Goal: Transaction & Acquisition: Purchase product/service

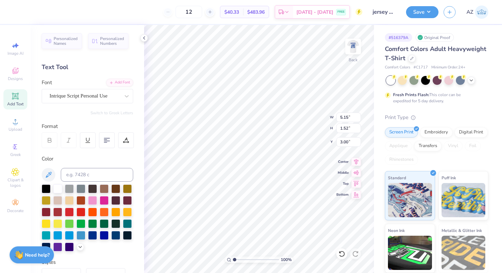
type input "3.86"
click at [353, 45] on img at bounding box center [353, 46] width 27 height 27
click at [352, 53] on img at bounding box center [353, 46] width 27 height 27
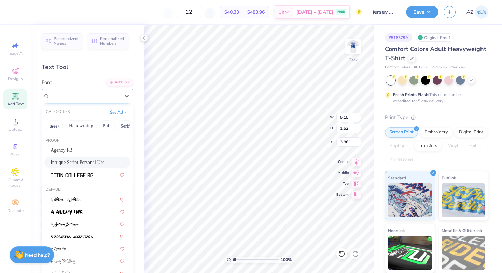
click at [95, 92] on div "Intrique Script Personal Use" at bounding box center [85, 96] width 72 height 11
click at [77, 146] on div "Agency FB" at bounding box center [87, 149] width 86 height 11
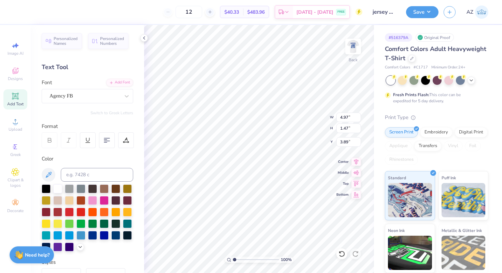
type input "4.97"
type input "1.47"
type input "3.89"
type textarea "TRI DELTA"
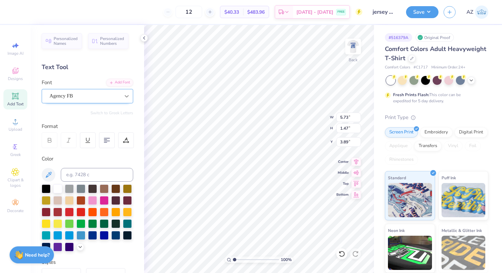
click at [125, 95] on icon at bounding box center [127, 96] width 4 height 2
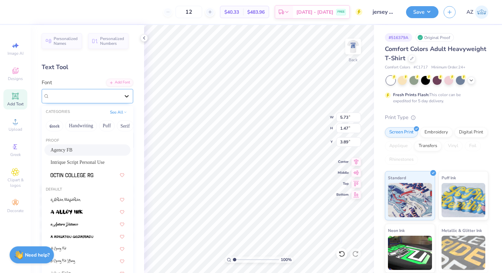
click at [125, 95] on icon at bounding box center [127, 96] width 4 height 2
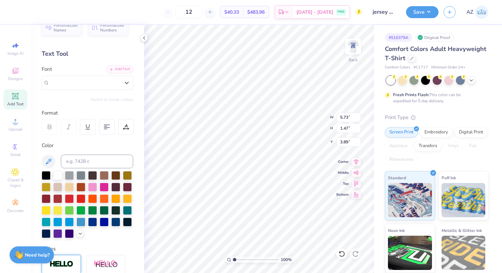
scroll to position [0, 0]
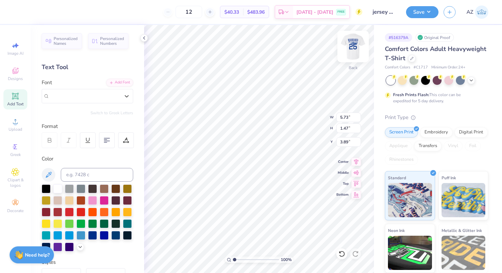
click at [355, 44] on img at bounding box center [353, 46] width 27 height 27
click at [355, 44] on img at bounding box center [353, 47] width 14 height 14
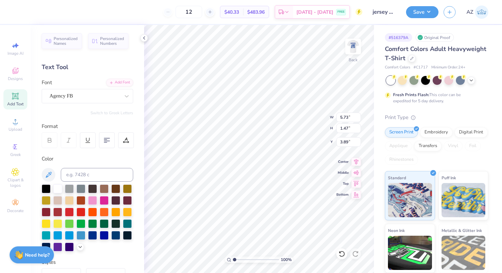
click at [49, 137] on icon at bounding box center [49, 140] width 6 height 6
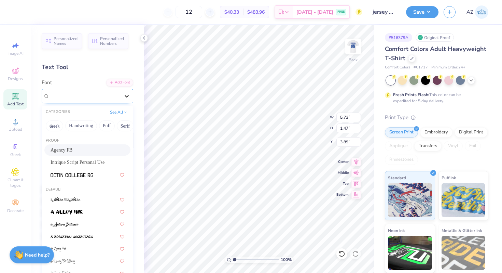
click at [124, 94] on icon at bounding box center [126, 96] width 7 height 7
click at [79, 149] on div "Agency FB" at bounding box center [88, 149] width 74 height 7
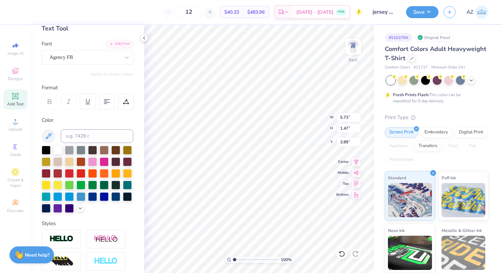
scroll to position [0, 0]
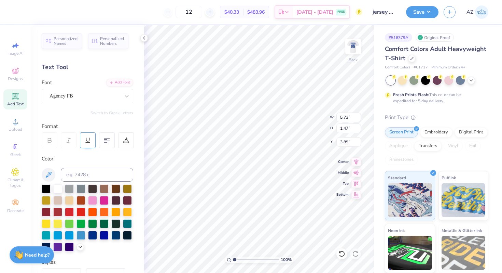
click at [87, 144] on div at bounding box center [88, 140] width 16 height 16
type input "5.83"
type input "1.84"
type input "3.71"
click at [87, 144] on div at bounding box center [88, 140] width 16 height 16
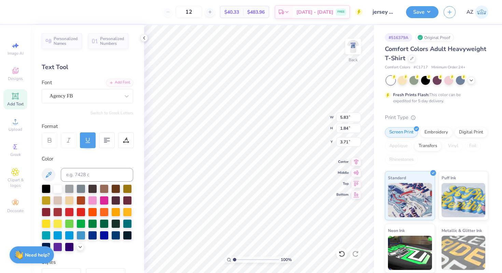
type input "5.73"
type input "1.47"
type input "3.89"
click at [356, 41] on img at bounding box center [353, 46] width 27 height 27
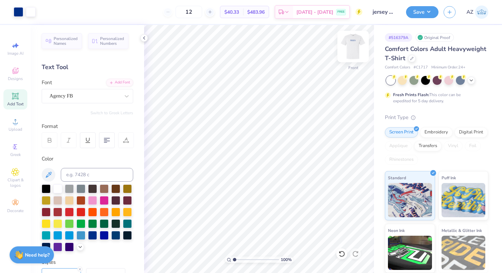
click at [347, 46] on img at bounding box center [353, 46] width 27 height 27
click at [52, 139] on icon at bounding box center [49, 140] width 6 height 6
type textarea "L"
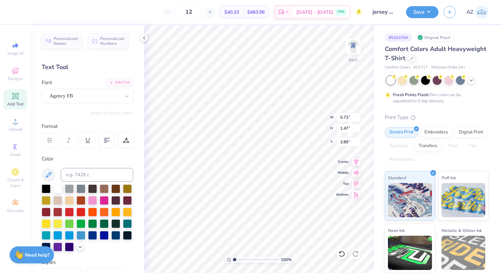
scroll to position [5, 1]
click at [109, 100] on div at bounding box center [85, 95] width 70 height 9
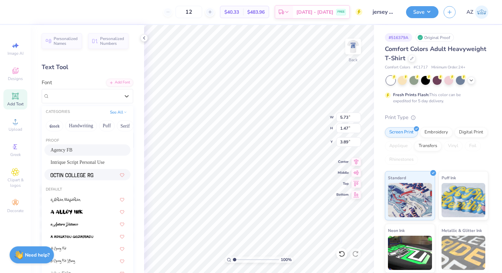
click at [75, 183] on div "Proof Agency FB Intrique Script Personal Use" at bounding box center [88, 159] width 92 height 49
click at [75, 175] on img at bounding box center [72, 175] width 43 height 5
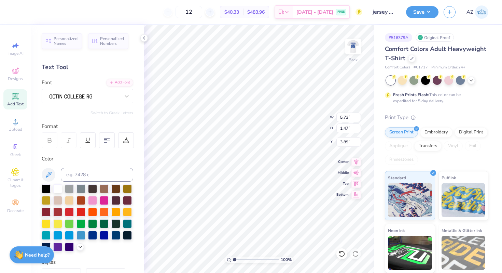
type textarea "h"
type textarea "D"
click at [351, 51] on img at bounding box center [353, 46] width 27 height 27
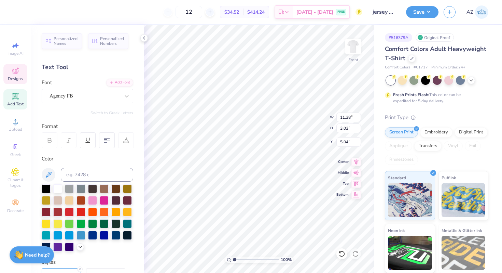
scroll to position [5, 3]
type textarea "DELTA DELTA DELTA"
click at [357, 46] on img at bounding box center [353, 46] width 27 height 27
click at [14, 103] on span "Add Text" at bounding box center [15, 103] width 16 height 5
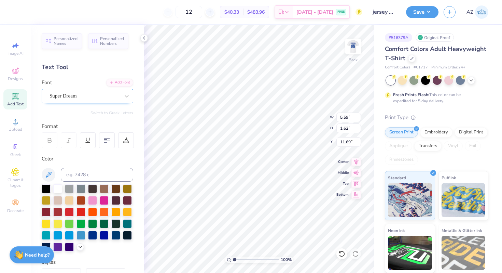
click at [100, 100] on div at bounding box center [85, 95] width 70 height 9
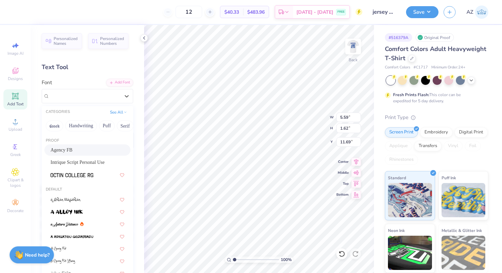
click at [67, 152] on div "Agency FB" at bounding box center [88, 149] width 74 height 7
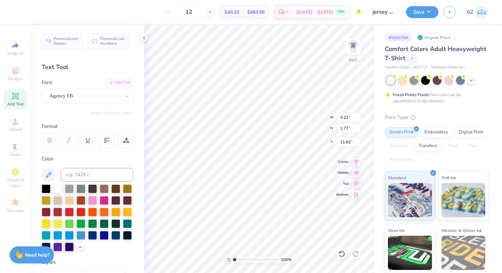
type input "3.21"
type input "1.77"
type input "11.62"
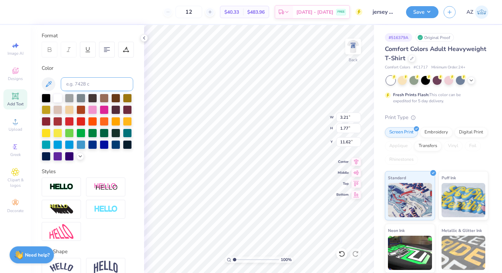
scroll to position [136, 0]
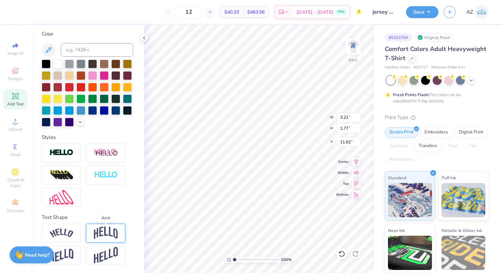
click at [104, 231] on img at bounding box center [106, 232] width 24 height 13
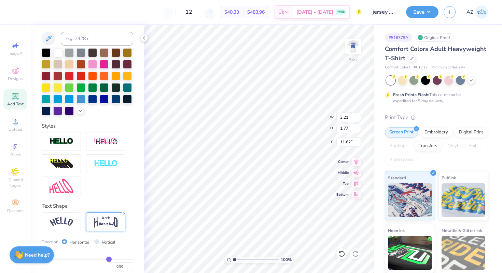
type input "2.20"
type input "11.40"
type textarea "D"
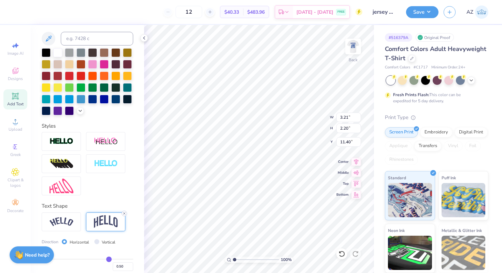
type textarea "TRI DELTA"
click at [100, 103] on div at bounding box center [104, 98] width 9 height 9
click at [88, 103] on div at bounding box center [92, 98] width 9 height 9
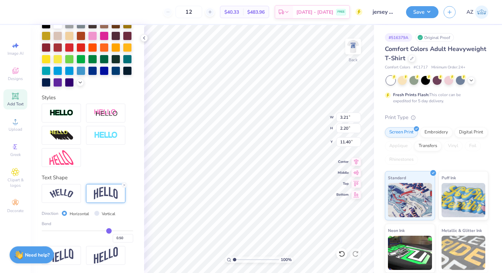
type input "0.57"
type input "0.55"
type input "0.52"
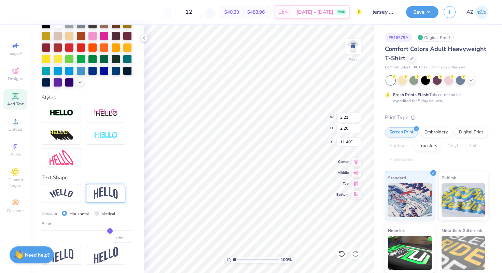
type input "0.52"
type input "0.51"
type input "0.5"
type input "0.50"
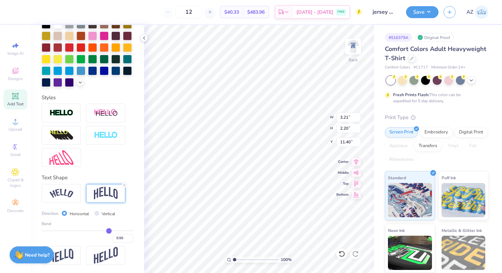
type input "0.49"
type input "0.47"
type input "0.46"
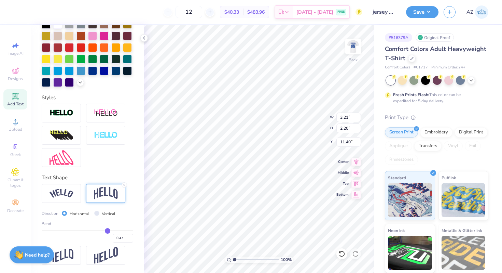
type input "0.46"
type input "0.45"
type input "0.44"
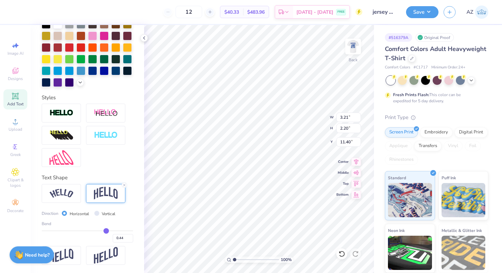
type input "0.42"
type input "0.41"
type input "0.4"
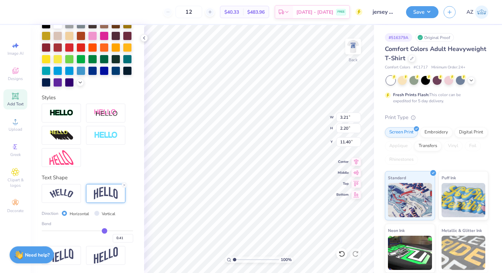
type input "0.40"
type input "0.39"
type input "0.38"
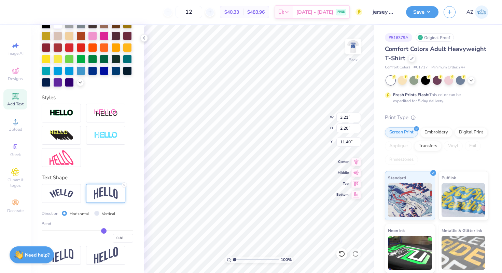
type input "0.36"
type input "0.34"
type input "0.33"
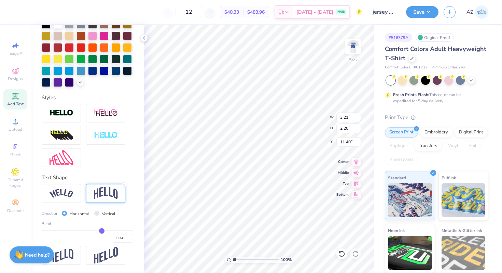
type input "0.33"
type input "0.31"
type input "0.3"
type input "0.30"
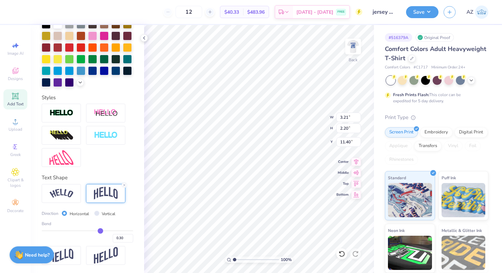
type input "0.29"
type input "0.25"
type input "0.23"
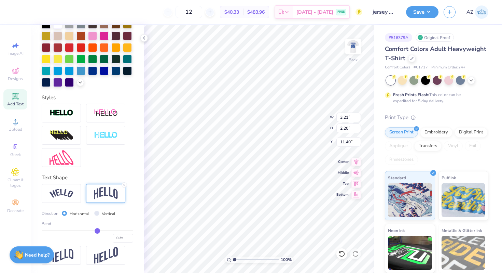
type input "0.23"
type input "0.21"
type input "0.18"
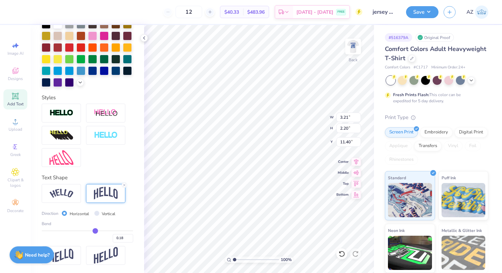
type input "0.16"
type input "0.13"
type input "0.11"
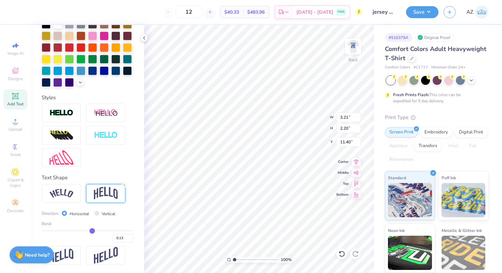
type input "0.11"
type input "0.09"
type input "0.08"
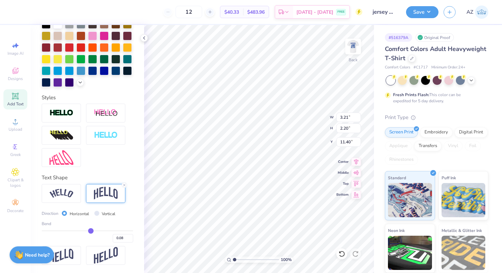
type input "0.07"
type input "0.06"
type input "0.05"
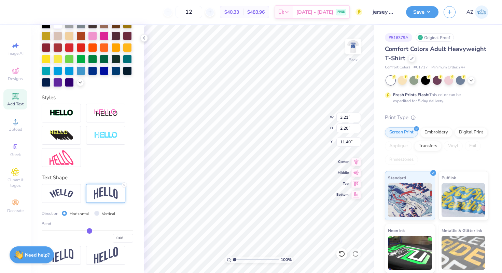
type input "0.05"
type input "0.03"
type input "-0.01"
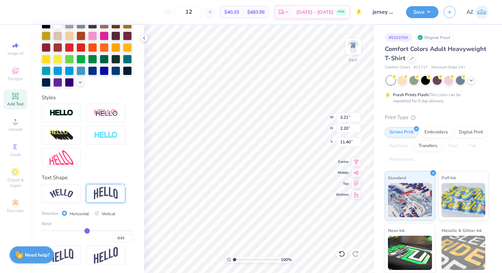
type input "-0.06"
type input "-0.12"
type input "-0.18"
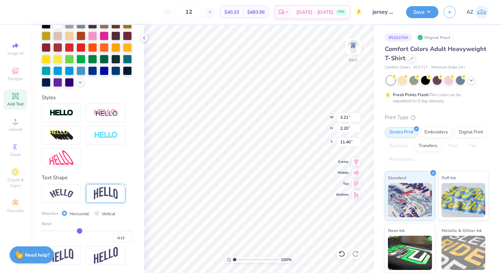
type input "-0.18"
type input "-0.19"
type input "-0.21"
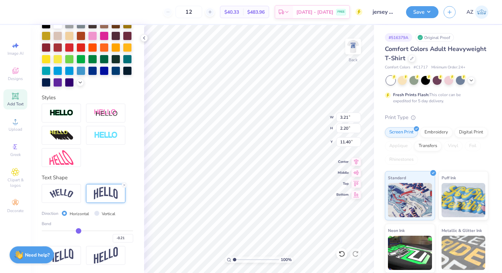
type input "-0.22"
type input "-0.23"
type input "-0.24"
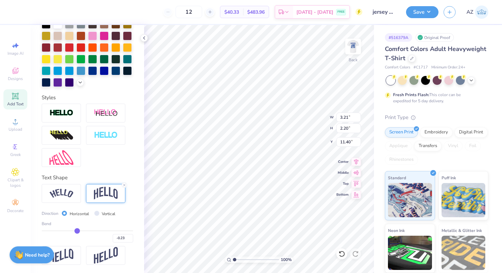
type input "-0.24"
type input "-0.25"
type input "-0.26"
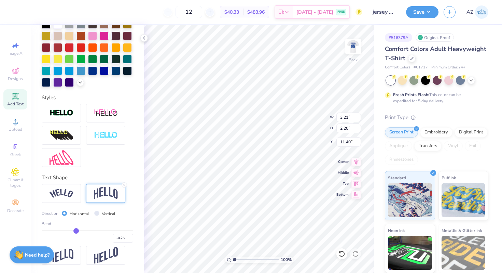
drag, startPoint x: 108, startPoint y: 230, endPoint x: 74, endPoint y: 228, distance: 33.6
click at [74, 230] on input "range" at bounding box center [88, 230] width 92 height 1
type input "-0.23"
type input "-0.19"
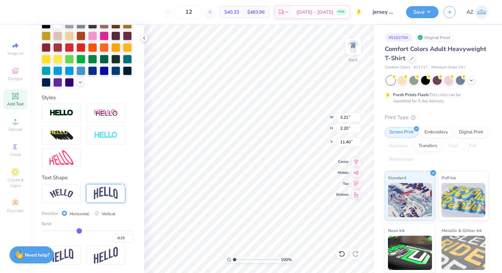
type input "-0.19"
type input "-0.14"
type input "-0.01"
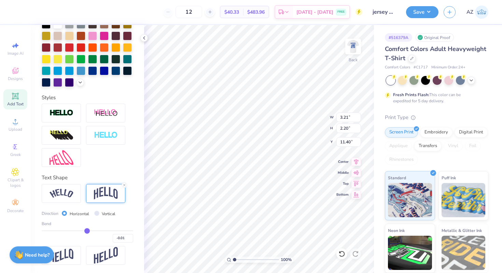
type input "0.02"
type input "0.03"
type input "0.04"
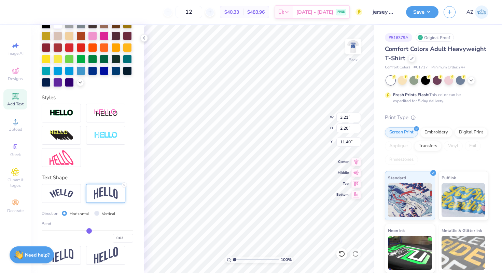
type input "0.04"
type input "0.05"
type input "0.06"
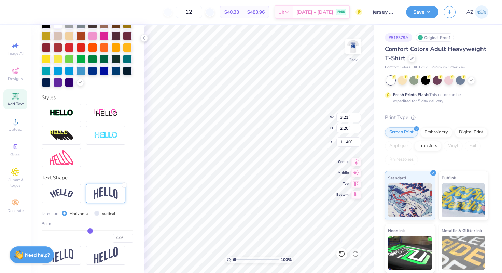
drag, startPoint x: 76, startPoint y: 231, endPoint x: 87, endPoint y: 232, distance: 11.6
click at [87, 231] on input "range" at bounding box center [88, 230] width 92 height 1
type input "0.09"
type input "0.1"
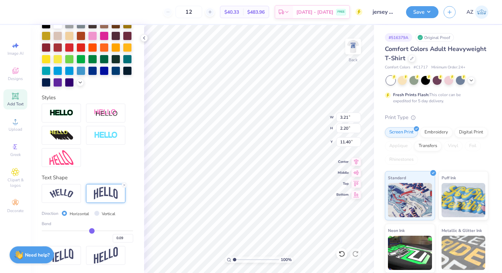
type input "0.10"
type input "0.11"
type input "0.13"
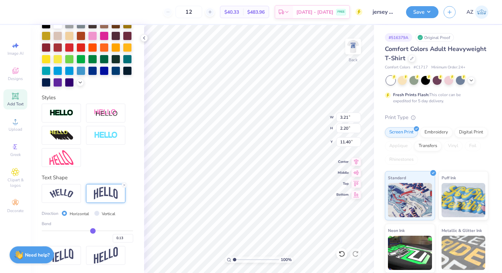
type input "0.14"
type input "0.15"
type input "0.16"
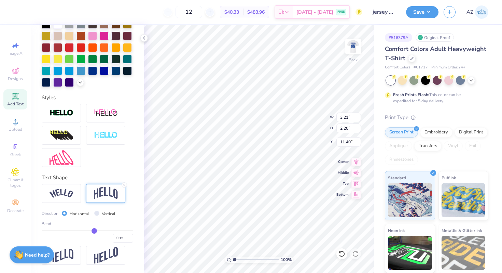
type input "0.16"
type input "0.17"
type input "0.18"
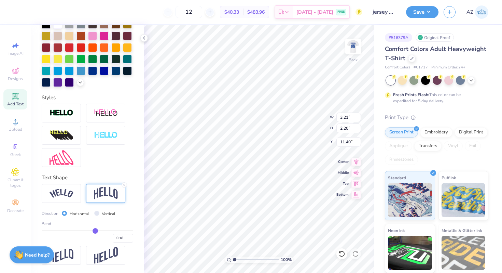
drag, startPoint x: 88, startPoint y: 230, endPoint x: 92, endPoint y: 230, distance: 3.8
type input "0.18"
click at [92, 230] on input "range" at bounding box center [88, 230] width 92 height 1
type input "3.78"
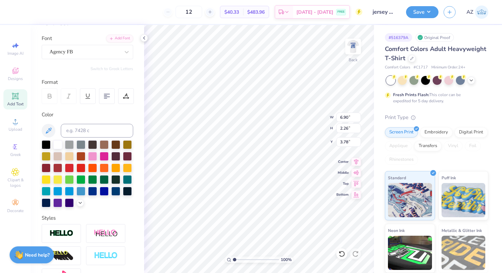
scroll to position [44, 0]
click at [50, 94] on icon at bounding box center [49, 95] width 3 height 2
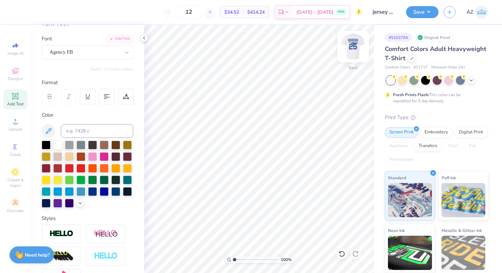
click at [355, 52] on img at bounding box center [353, 46] width 27 height 27
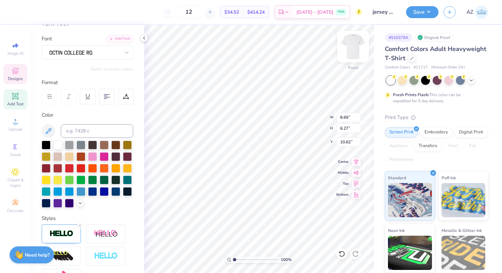
click at [357, 46] on img at bounding box center [353, 46] width 27 height 27
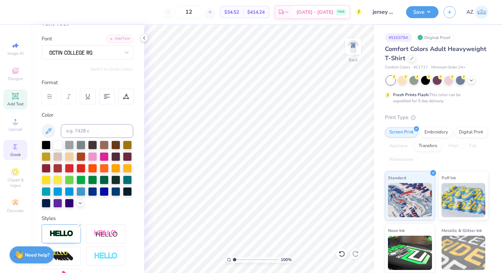
click at [14, 146] on circle at bounding box center [15, 147] width 4 height 4
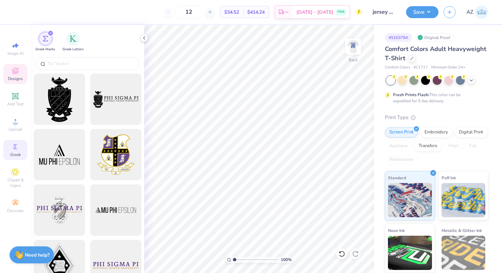
click at [15, 75] on div "Designs" at bounding box center [15, 74] width 24 height 20
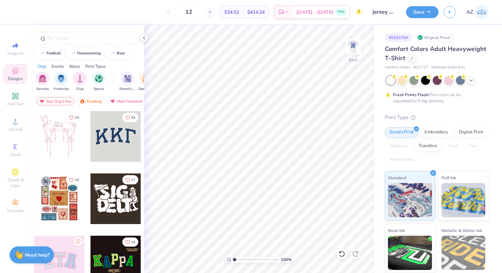
click at [121, 145] on div at bounding box center [116, 136] width 51 height 51
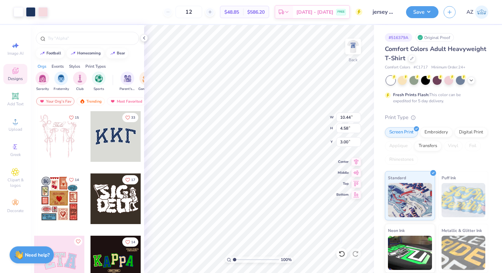
type input "10.26"
type input "4.38"
type input "3.00"
type input "10.44"
type input "4.58"
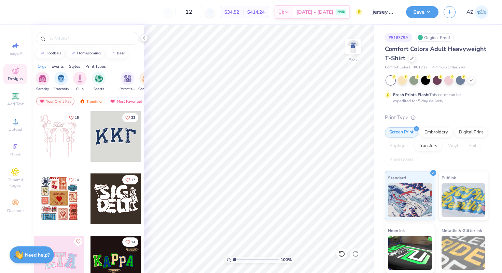
scroll to position [85, 0]
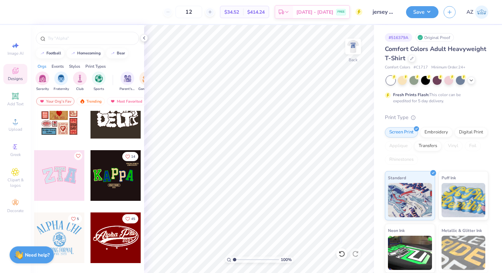
click at [69, 183] on div at bounding box center [59, 175] width 51 height 51
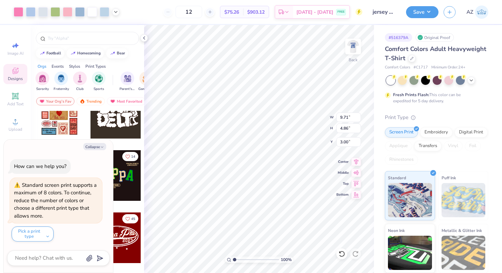
type textarea "x"
type input "2.98"
type input "3.87"
type input "3.13"
type textarea "x"
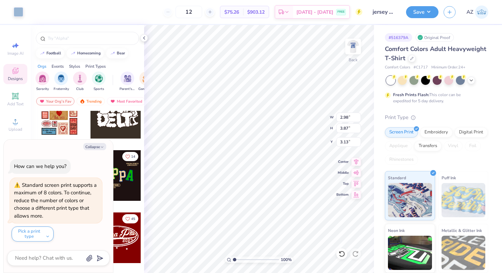
type input "9.54"
type input "4.70"
type input "3.07"
type textarea "x"
type input "3.00"
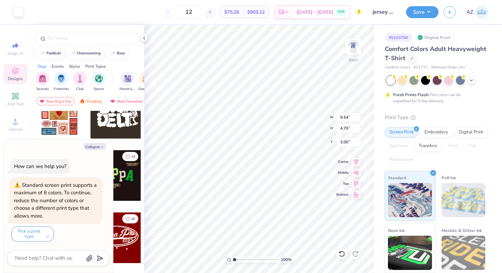
type textarea "x"
type input "2.98"
type input "3.88"
type input "3.13"
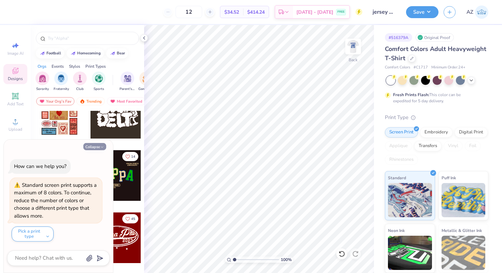
click at [98, 145] on button "Collapse" at bounding box center [94, 146] width 23 height 7
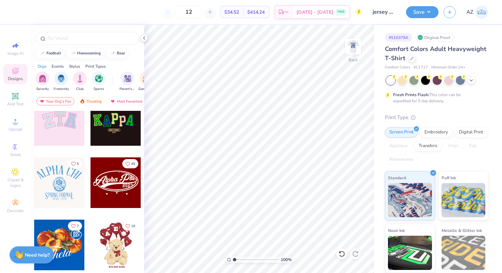
scroll to position [141, 0]
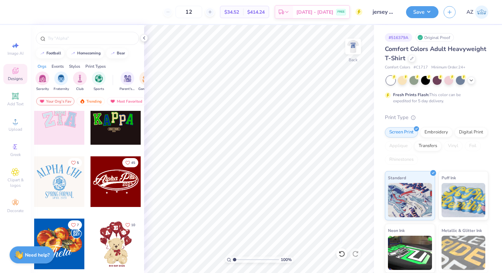
click at [139, 178] on div "14 17 14 5 45 7 10 24 18 17" at bounding box center [87, 204] width 113 height 187
click at [125, 178] on div at bounding box center [116, 181] width 51 height 51
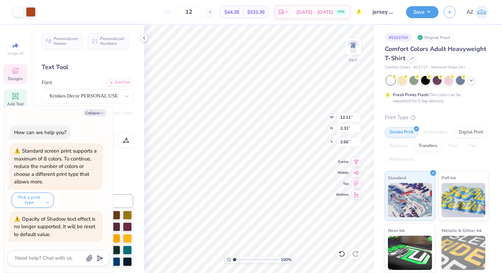
type textarea "x"
type textarea "Alpha"
type textarea "x"
type textarea "Alpha"
type textarea "x"
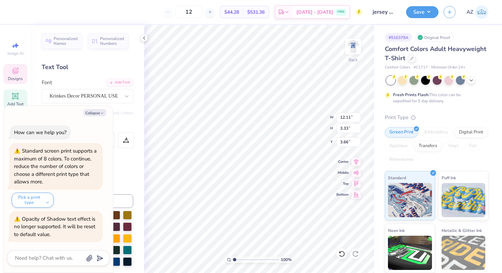
type textarea "Alph"
type textarea "x"
type textarea "Alp"
type textarea "x"
type textarea "Al"
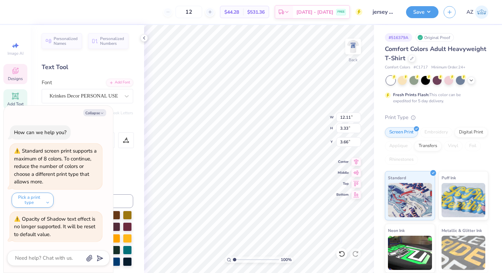
type textarea "x"
type textarea "A"
type textarea "x"
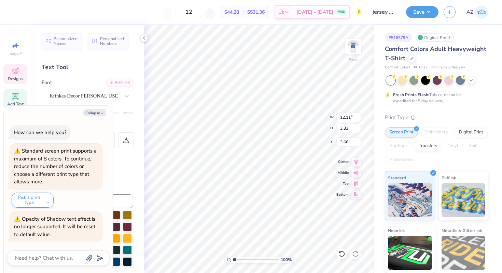
type textarea "T"
type textarea "x"
type textarea "Tr"
type textarea "x"
type textarea "Tri"
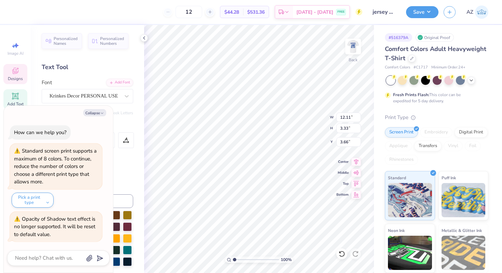
type textarea "x"
type textarea "Tri"
type textarea "x"
type textarea "Tri D"
type textarea "x"
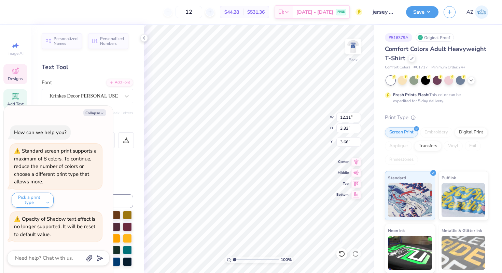
type textarea "Tri De"
type textarea "x"
type textarea "Tri Det"
type textarea "x"
type textarea "Tri De"
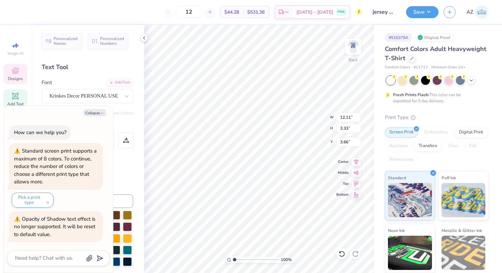
scroll to position [5, 1]
click at [19, 11] on div at bounding box center [19, 11] width 10 height 10
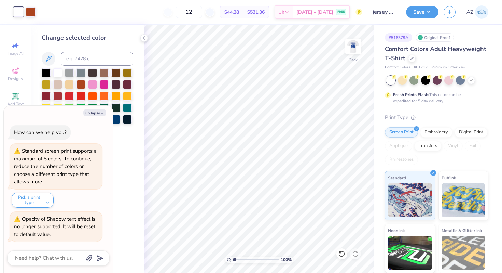
click at [106, 115] on div "Collapse" at bounding box center [58, 112] width 102 height 7
click at [103, 114] on icon "button" at bounding box center [102, 113] width 4 height 4
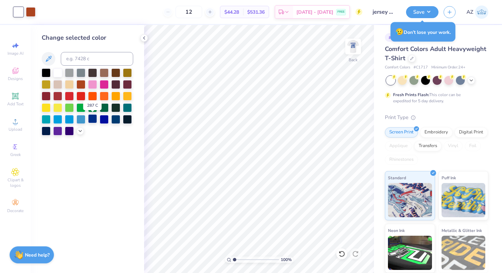
click at [91, 120] on div at bounding box center [92, 118] width 9 height 9
click at [31, 13] on div at bounding box center [31, 11] width 10 height 10
click at [69, 132] on div at bounding box center [69, 130] width 9 height 9
click at [82, 117] on div at bounding box center [81, 118] width 9 height 9
click at [90, 120] on div at bounding box center [92, 118] width 9 height 9
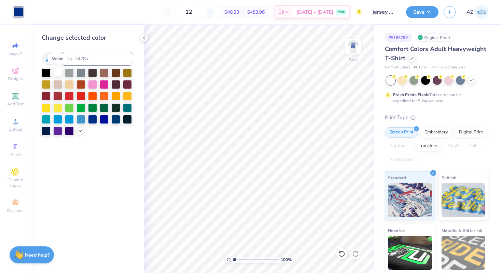
click at [59, 71] on div at bounding box center [57, 72] width 9 height 9
click at [340, 252] on icon at bounding box center [340, 251] width 1 height 1
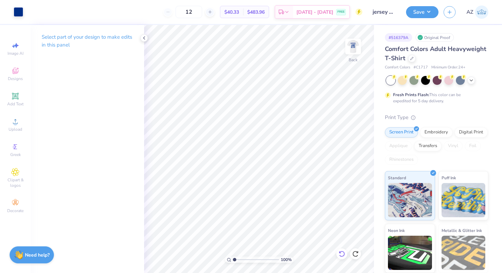
click at [339, 251] on icon at bounding box center [342, 253] width 7 height 7
click at [342, 257] on div at bounding box center [342, 253] width 11 height 11
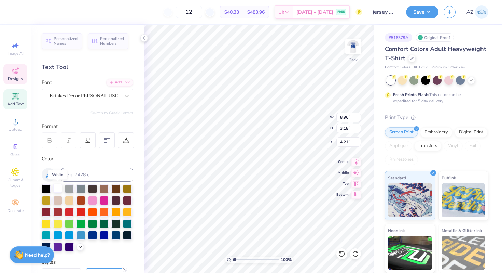
click at [58, 188] on div at bounding box center [57, 187] width 9 height 9
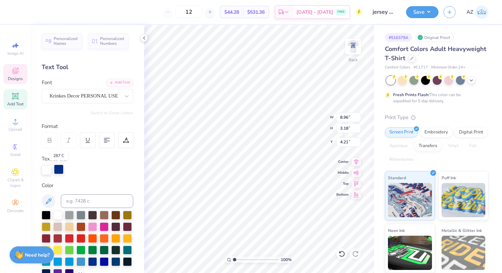
click at [56, 169] on div at bounding box center [59, 169] width 10 height 10
click at [46, 169] on div at bounding box center [47, 169] width 10 height 10
click at [74, 228] on div at bounding box center [69, 225] width 9 height 9
click at [59, 173] on div at bounding box center [59, 169] width 10 height 10
click at [57, 211] on div at bounding box center [57, 214] width 9 height 9
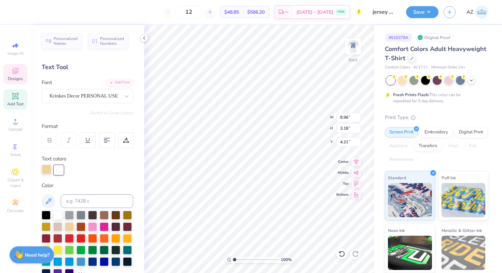
click at [45, 169] on div at bounding box center [47, 169] width 10 height 10
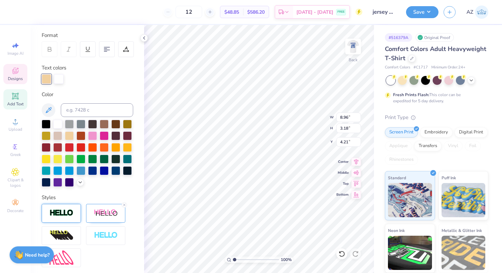
scroll to position [95, 0]
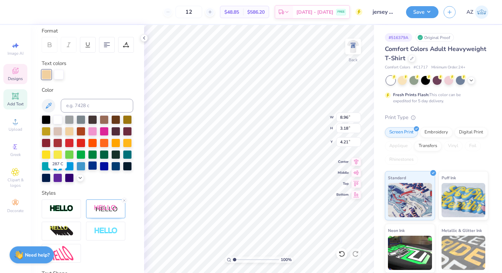
click at [88, 170] on div at bounding box center [92, 165] width 9 height 9
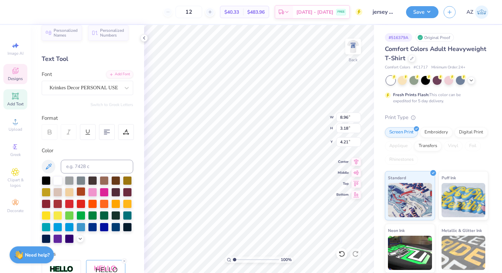
scroll to position [0, 0]
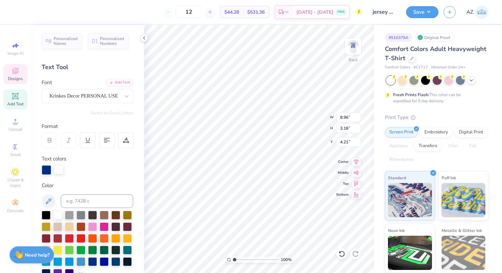
click at [59, 168] on div at bounding box center [59, 169] width 10 height 10
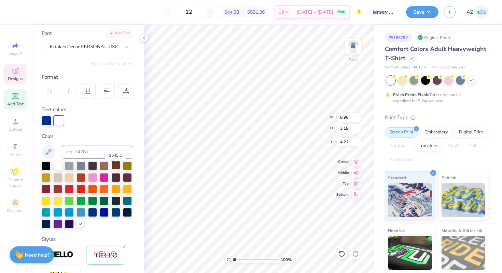
scroll to position [54, 0]
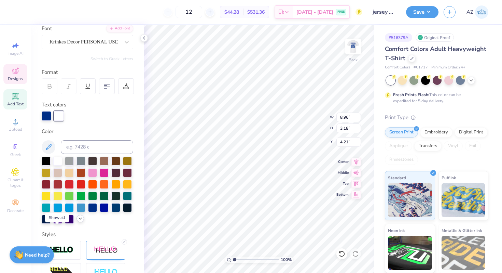
click at [78, 221] on icon at bounding box center [80, 218] width 5 height 5
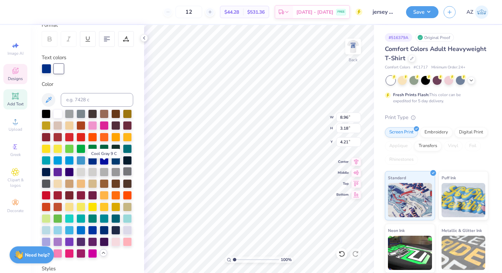
scroll to position [121, 0]
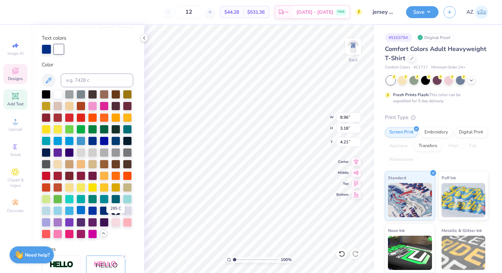
click at [85, 214] on div at bounding box center [81, 209] width 9 height 9
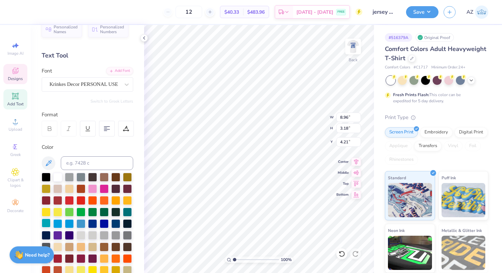
scroll to position [0, 0]
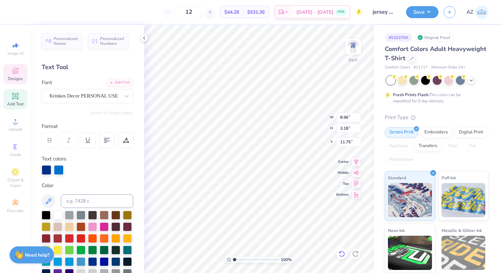
click at [341, 254] on icon at bounding box center [342, 253] width 7 height 7
click at [28, 12] on div at bounding box center [31, 11] width 10 height 10
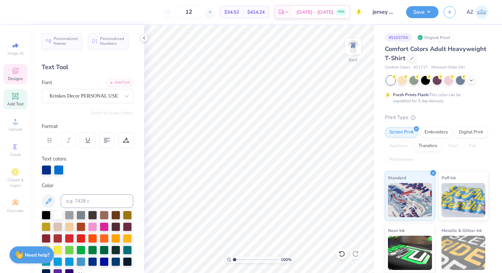
click at [11, 82] on div "Designs" at bounding box center [15, 74] width 24 height 20
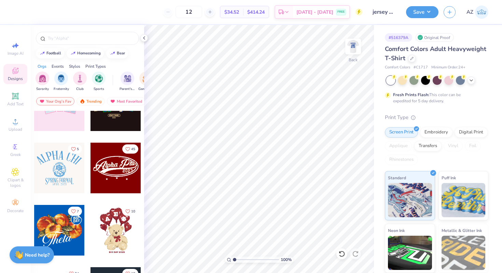
scroll to position [159, 0]
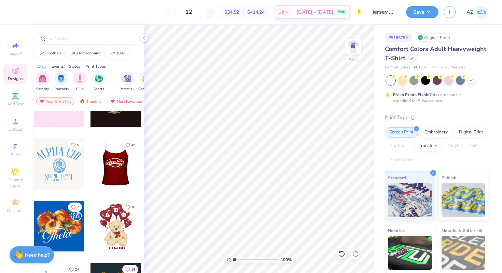
click at [91, 177] on div at bounding box center [65, 163] width 51 height 51
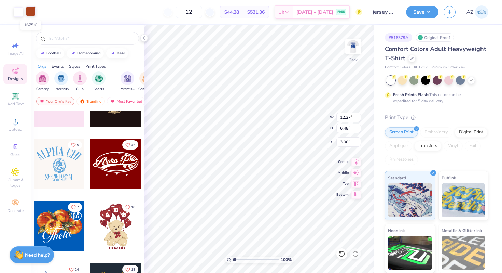
click at [30, 10] on div at bounding box center [31, 11] width 10 height 10
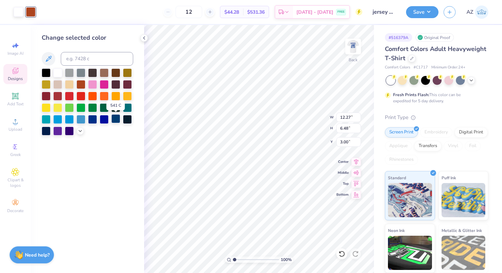
click at [112, 121] on div at bounding box center [115, 118] width 9 height 9
click at [95, 120] on div at bounding box center [92, 118] width 9 height 9
click at [92, 118] on div at bounding box center [92, 118] width 9 height 9
click at [127, 107] on div at bounding box center [127, 106] width 9 height 9
click at [116, 117] on div at bounding box center [115, 118] width 9 height 9
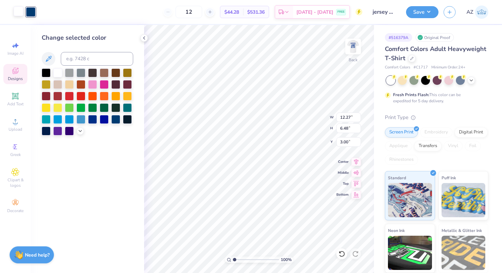
click at [17, 12] on div at bounding box center [19, 11] width 10 height 10
click at [94, 122] on div at bounding box center [92, 118] width 9 height 9
click at [35, 13] on div at bounding box center [31, 11] width 10 height 10
click at [56, 77] on div at bounding box center [57, 72] width 9 height 9
click at [57, 120] on div at bounding box center [57, 118] width 9 height 9
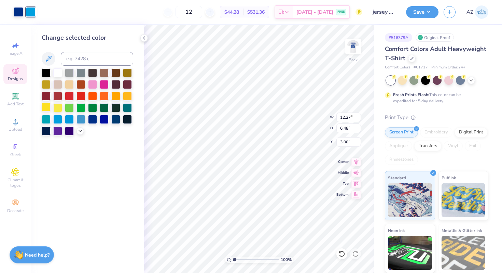
click at [44, 107] on div at bounding box center [46, 106] width 9 height 9
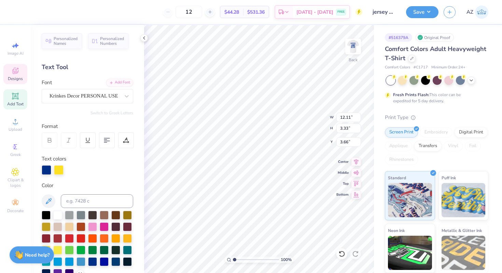
scroll to position [5, 1]
click at [28, 10] on div at bounding box center [31, 11] width 10 height 10
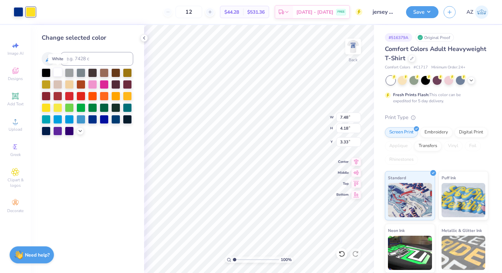
click at [55, 71] on div at bounding box center [57, 72] width 9 height 9
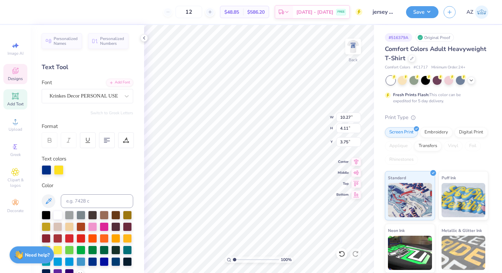
scroll to position [5, 1]
click at [59, 176] on div "Personalized Names Personalized Numbers Text Tool Add Font Font Krinkes Decor P…" at bounding box center [87, 149] width 113 height 248
click at [59, 170] on div at bounding box center [59, 169] width 10 height 10
click at [56, 216] on div at bounding box center [57, 214] width 9 height 9
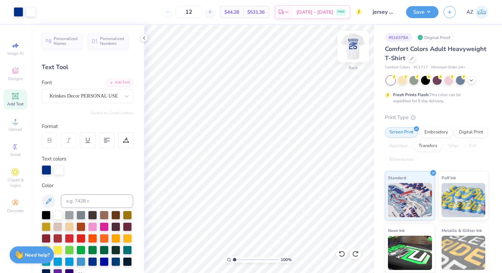
click at [358, 43] on img at bounding box center [353, 46] width 27 height 27
click at [358, 43] on img at bounding box center [353, 47] width 14 height 14
click at [59, 168] on div at bounding box center [59, 169] width 10 height 10
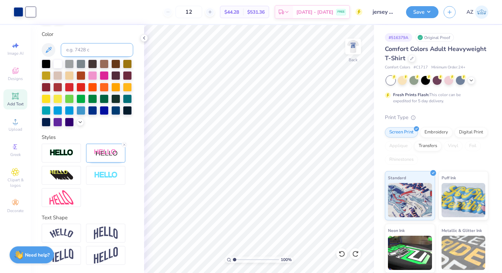
scroll to position [163, 0]
click at [78, 123] on icon at bounding box center [80, 121] width 5 height 5
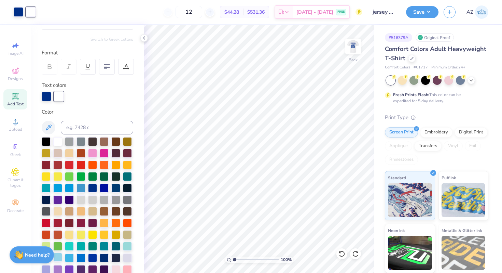
scroll to position [0, 0]
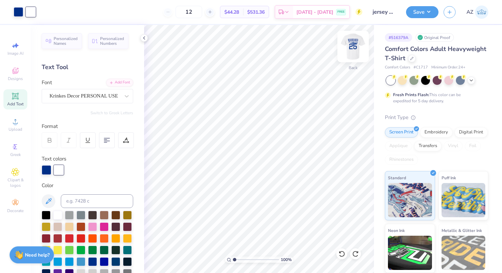
click at [349, 50] on img at bounding box center [353, 46] width 27 height 27
click at [13, 98] on icon at bounding box center [15, 96] width 6 height 6
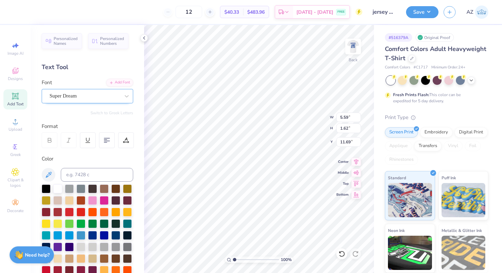
click at [102, 95] on div "Super Dream" at bounding box center [85, 96] width 72 height 11
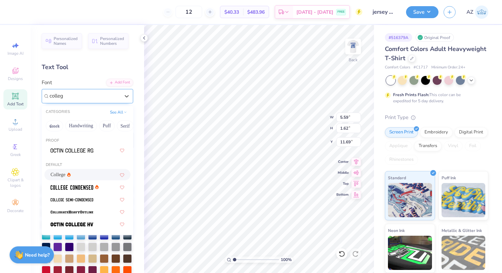
click at [73, 172] on div "College" at bounding box center [88, 174] width 74 height 7
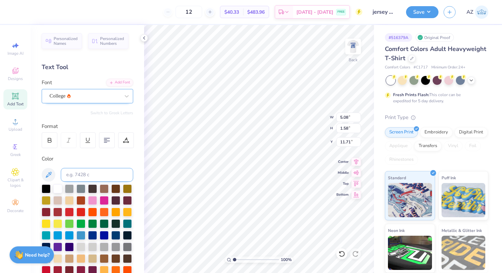
scroll to position [5, 1]
click at [47, 143] on div at bounding box center [50, 140] width 16 height 16
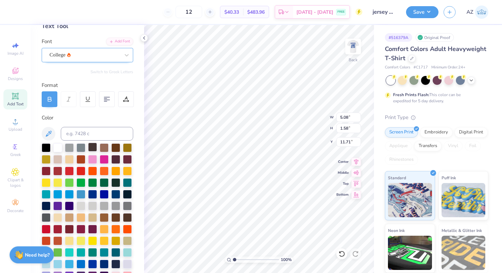
scroll to position [52, 0]
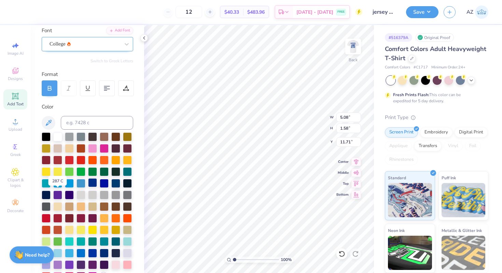
click at [88, 187] on div at bounding box center [92, 182] width 9 height 9
click at [126, 92] on div at bounding box center [126, 88] width 16 height 16
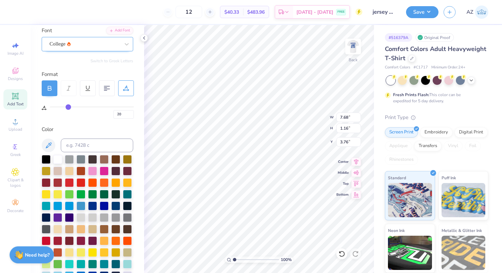
drag, startPoint x: 53, startPoint y: 108, endPoint x: 68, endPoint y: 107, distance: 15.0
click at [68, 107] on input "range" at bounding box center [92, 106] width 84 height 1
click at [357, 47] on img at bounding box center [353, 46] width 27 height 27
click at [350, 57] on img at bounding box center [353, 46] width 27 height 27
click at [96, 46] on div "College" at bounding box center [85, 44] width 72 height 11
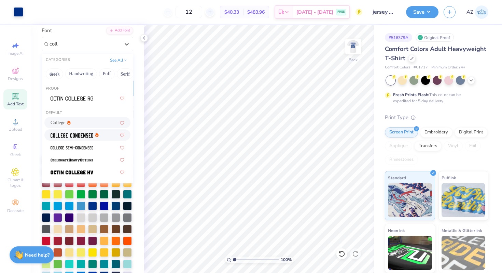
click at [81, 134] on img at bounding box center [72, 135] width 43 height 5
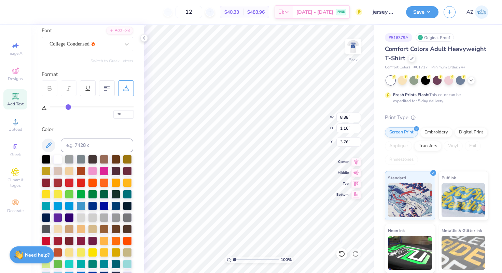
scroll to position [5, 1]
drag, startPoint x: 68, startPoint y: 108, endPoint x: 46, endPoint y: 108, distance: 21.9
click at [46, 108] on div "0" at bounding box center [88, 107] width 92 height 23
click at [113, 44] on div "College Condensed" at bounding box center [85, 44] width 72 height 11
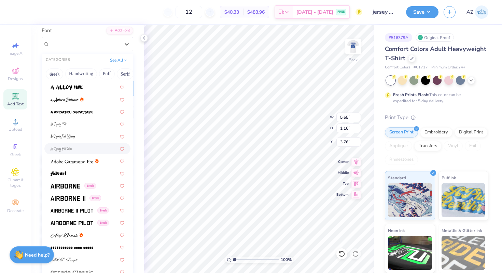
scroll to position [104, 0]
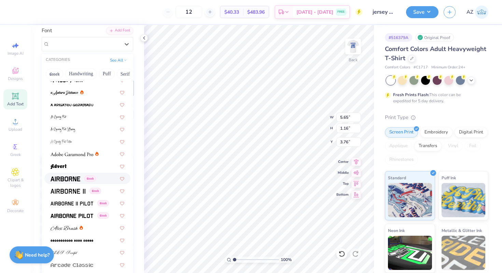
click at [72, 178] on img at bounding box center [66, 178] width 30 height 5
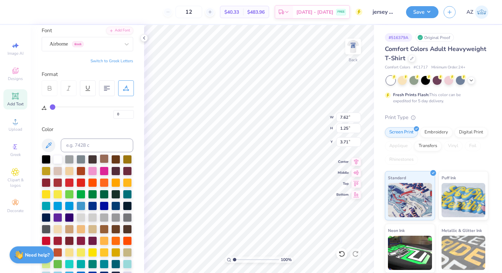
scroll to position [5, 1]
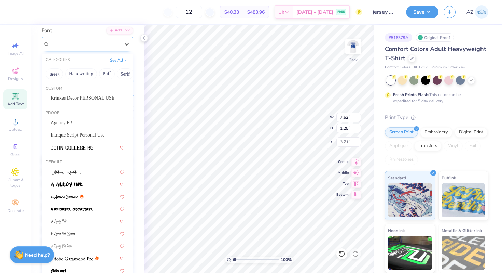
click at [110, 44] on div "Airborne Greek" at bounding box center [85, 44] width 72 height 11
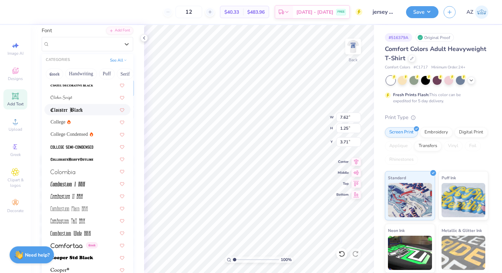
scroll to position [942, 0]
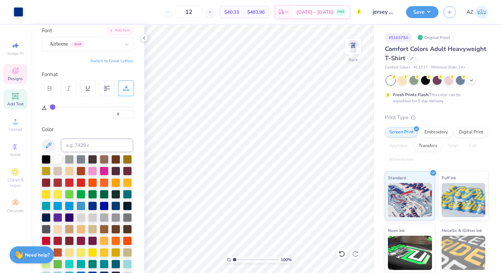
click at [17, 78] on span "Designs" at bounding box center [15, 78] width 15 height 5
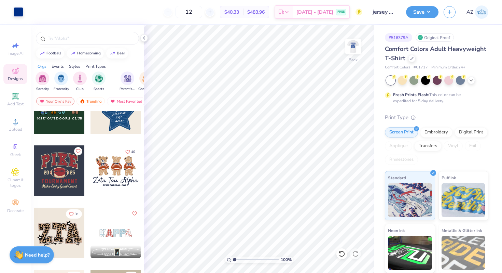
scroll to position [464, 0]
click at [61, 168] on div at bounding box center [59, 170] width 51 height 51
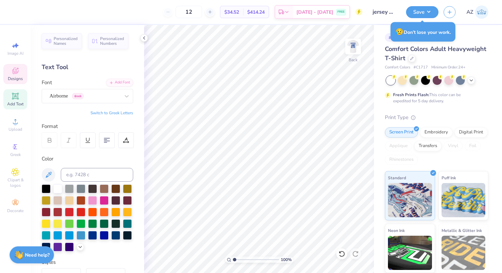
click at [9, 72] on div "Designs" at bounding box center [15, 74] width 24 height 20
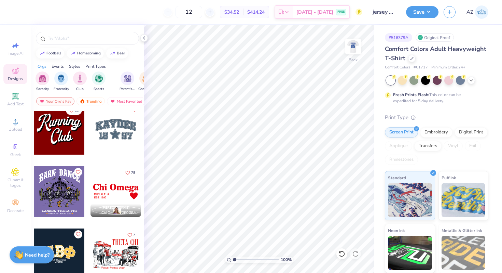
scroll to position [941, 0]
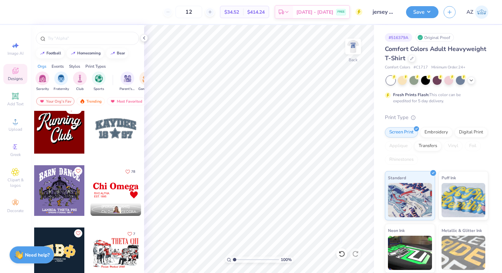
click at [118, 130] on div at bounding box center [116, 128] width 51 height 51
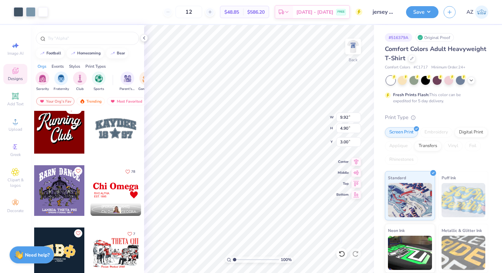
click at [53, 13] on div "12 $48.85 Per Item $586.20 Total Est. Delivery [DATE] - [DATE] FREE" at bounding box center [208, 12] width 310 height 24
click at [354, 47] on img at bounding box center [353, 47] width 14 height 14
click at [14, 104] on span "Add Text" at bounding box center [15, 103] width 16 height 5
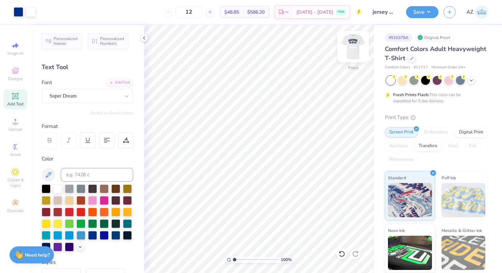
click at [346, 48] on img at bounding box center [353, 46] width 27 height 27
